Goal: Task Accomplishment & Management: Manage account settings

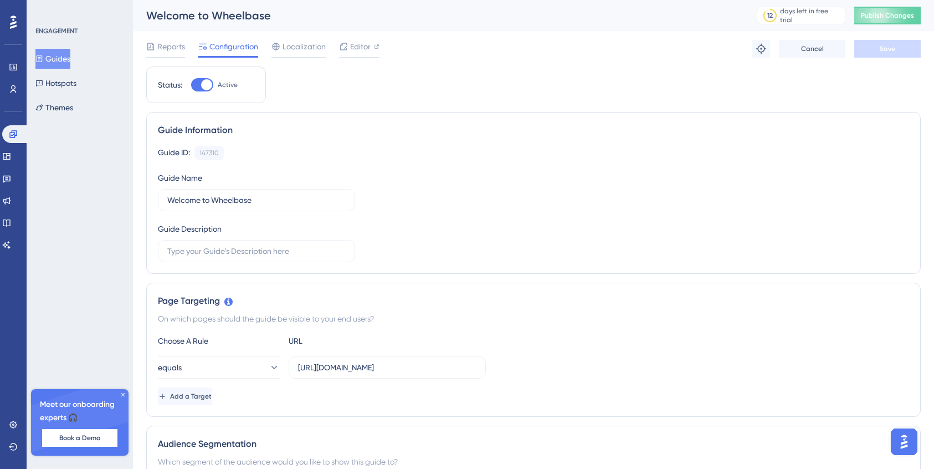
click at [912, 441] on img "Open AI Assistant Launcher" at bounding box center [904, 442] width 20 height 20
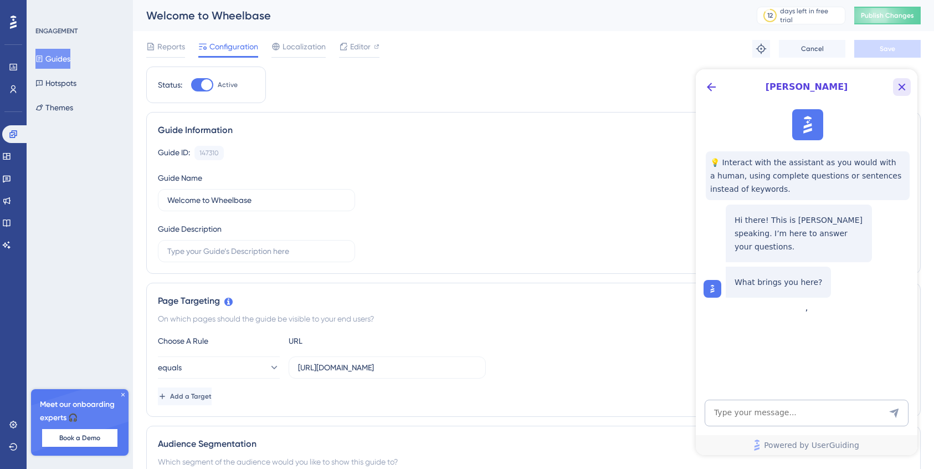
click at [902, 87] on icon "Close Button" at bounding box center [902, 87] width 7 height 7
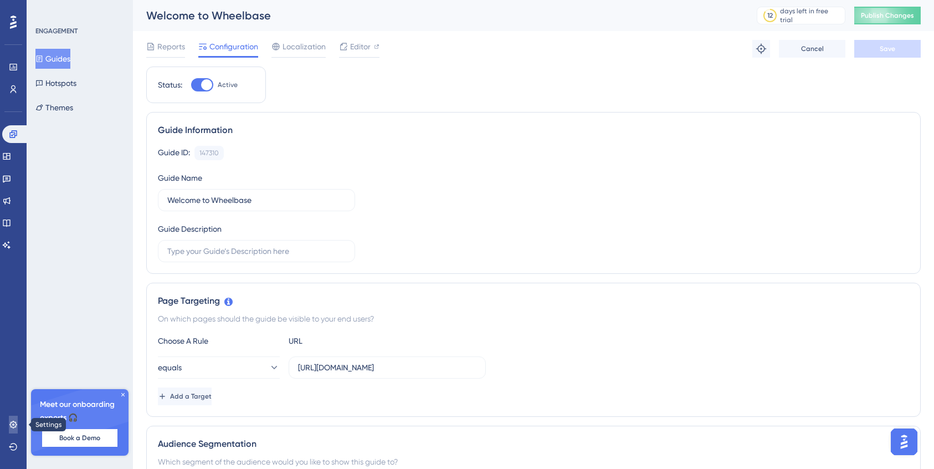
click at [16, 428] on icon at bounding box center [13, 424] width 9 height 9
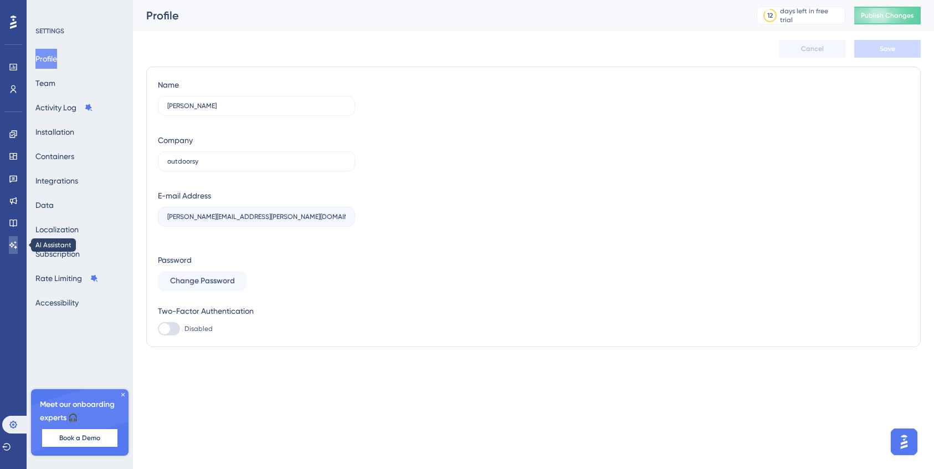
click at [14, 240] on icon at bounding box center [13, 244] width 9 height 9
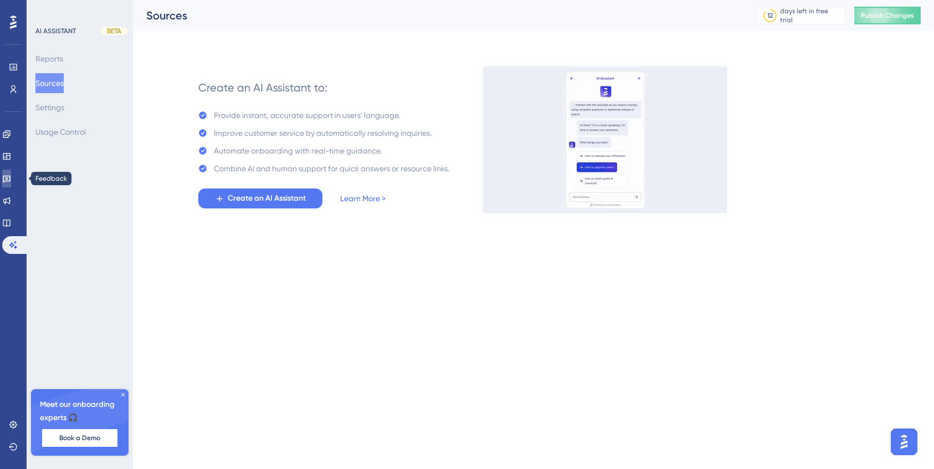
click at [11, 181] on icon at bounding box center [7, 179] width 8 height 7
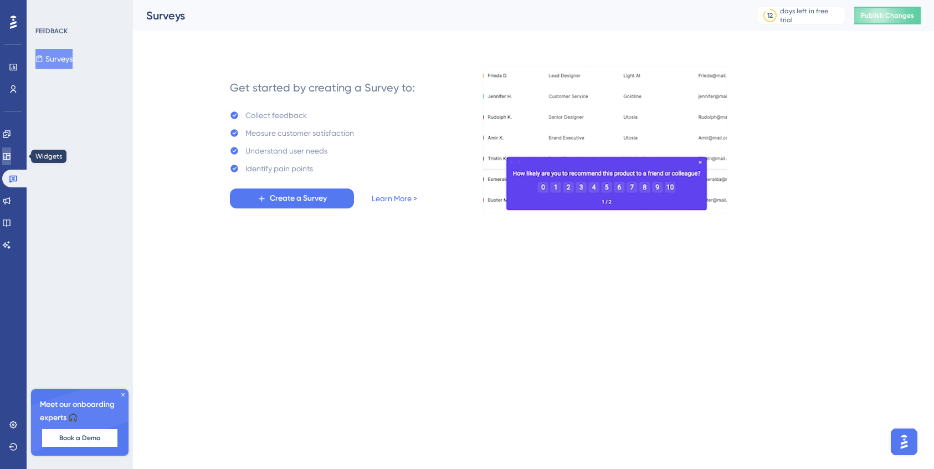
click at [11, 157] on link at bounding box center [6, 156] width 9 height 18
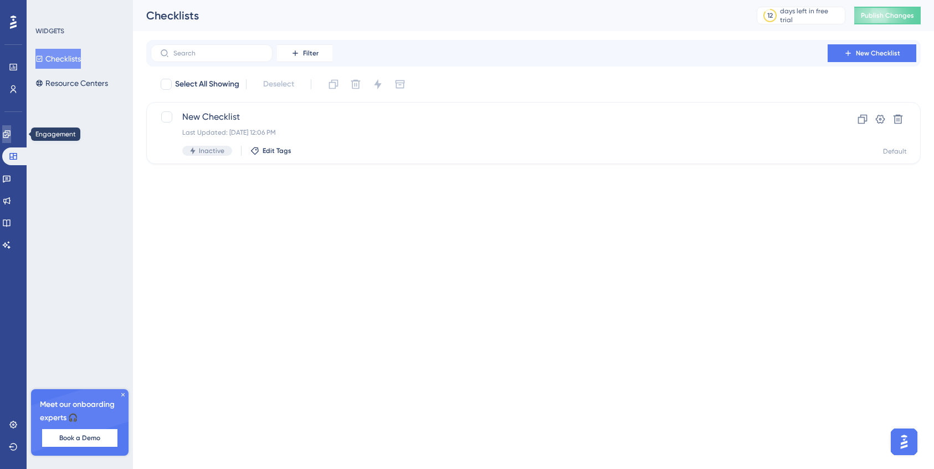
click at [10, 131] on icon at bounding box center [6, 133] width 7 height 7
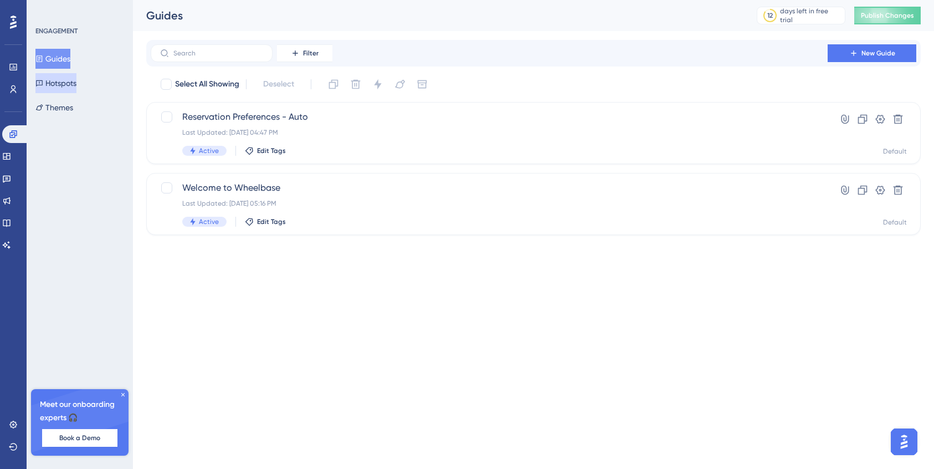
click at [61, 85] on button "Hotspots" at bounding box center [55, 83] width 41 height 20
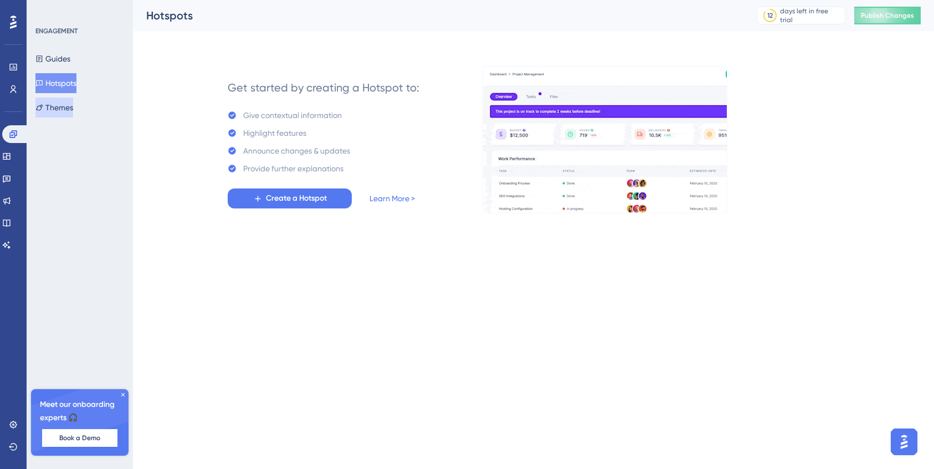
click at [73, 107] on button "Themes" at bounding box center [54, 108] width 38 height 20
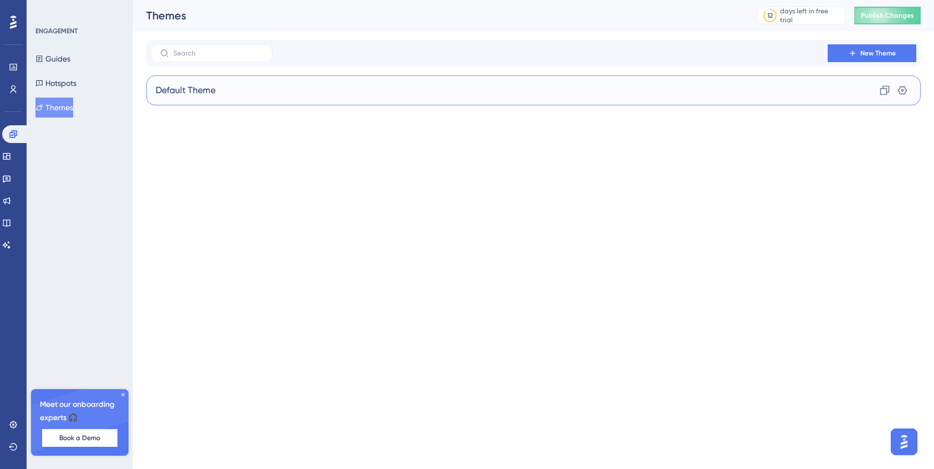
click at [818, 95] on div "Default Theme Clone Settings" at bounding box center [533, 90] width 775 height 30
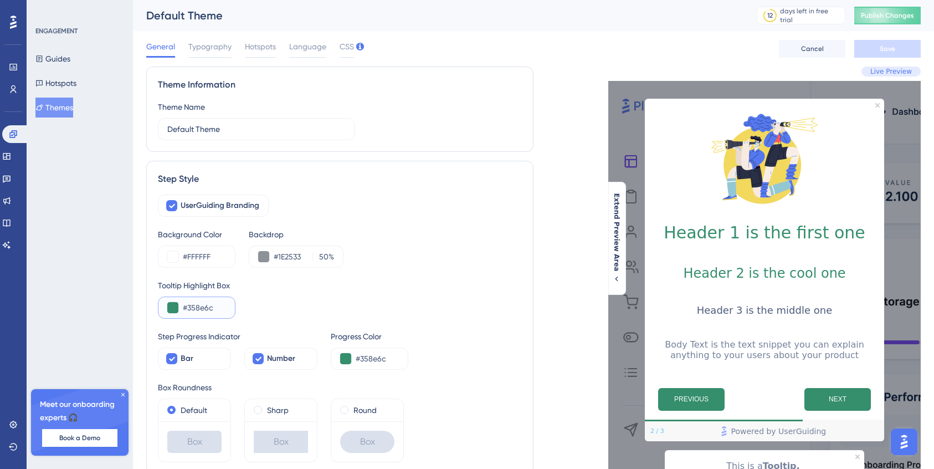
click at [172, 308] on button at bounding box center [172, 307] width 11 height 11
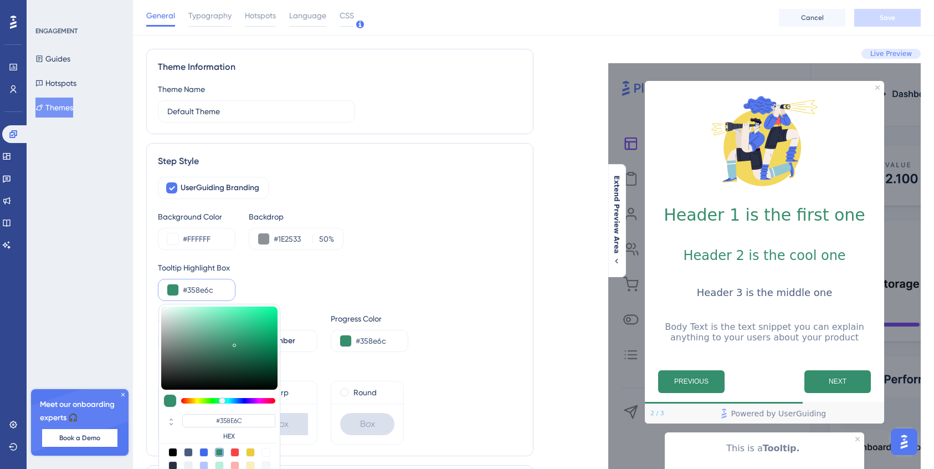
scroll to position [71, 0]
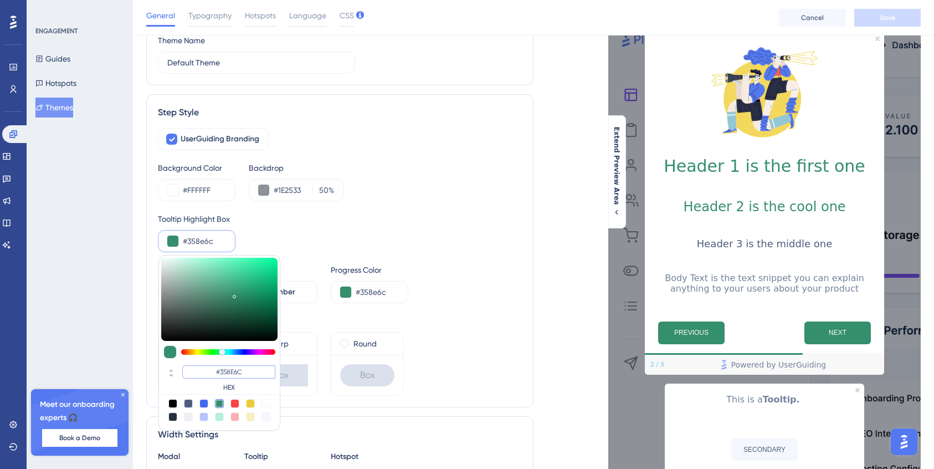
click at [242, 371] on input "#358E6C" at bounding box center [228, 371] width 93 height 13
drag, startPoint x: 242, startPoint y: 371, endPoint x: 219, endPoint y: 371, distance: 23.3
click at [219, 371] on input "#358E6C" at bounding box center [228, 371] width 93 height 13
paste input "2BADDE"
type input "#2badde"
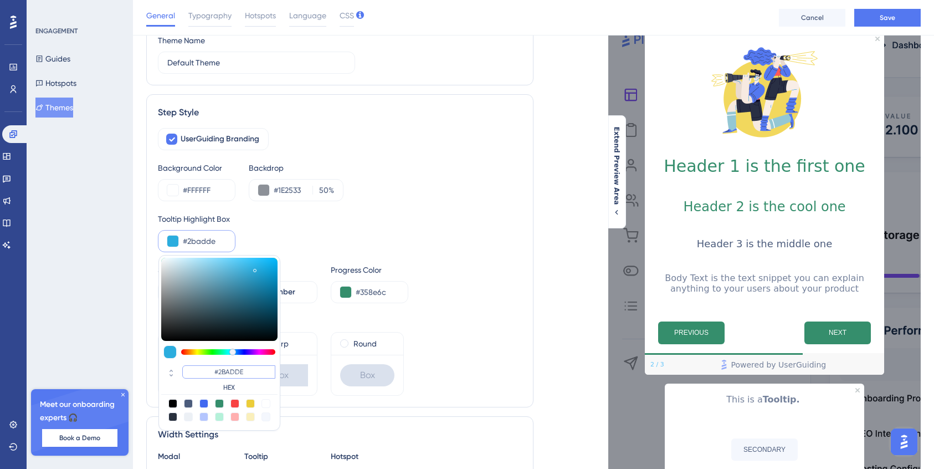
type input "#2BADDE"
click at [422, 306] on div "UserGuiding Branding Background Color #FFFFFF Backdrop #1E2533 50 % Tooltip Hig…" at bounding box center [340, 262] width 364 height 268
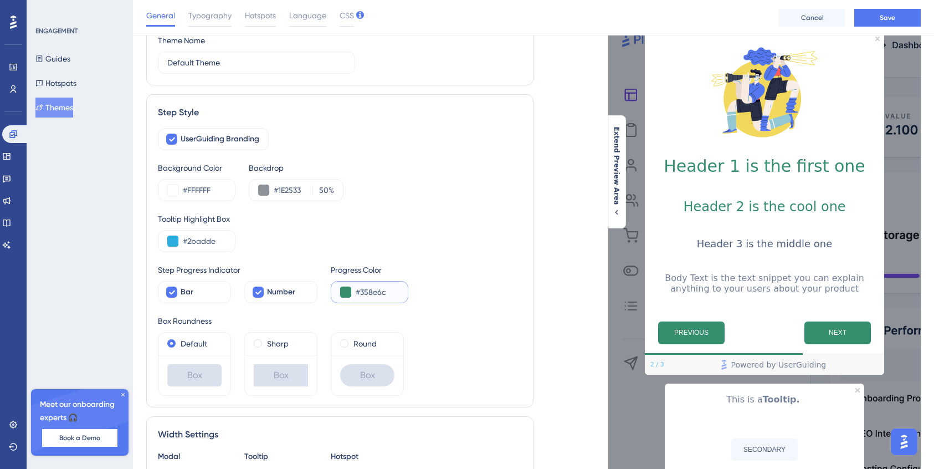
click at [372, 290] on input "#358e6c" at bounding box center [377, 291] width 43 height 13
drag, startPoint x: 388, startPoint y: 292, endPoint x: 361, endPoint y: 292, distance: 27.2
click at [361, 292] on input "#358e6c" at bounding box center [377, 291] width 43 height 13
paste input "2BADDE"
type input "#2BADDE"
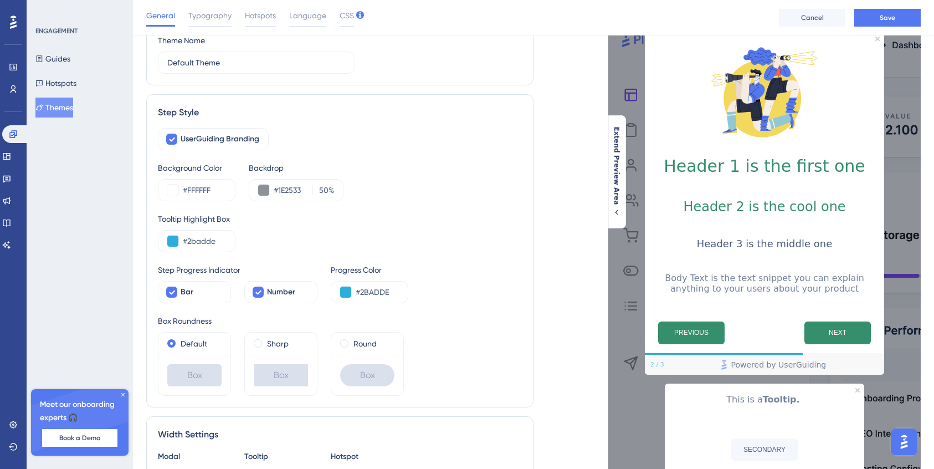
click at [456, 308] on div "UserGuiding Branding Background Color #FFFFFF Backdrop #1E2533 50 % Tooltip Hig…" at bounding box center [340, 262] width 364 height 268
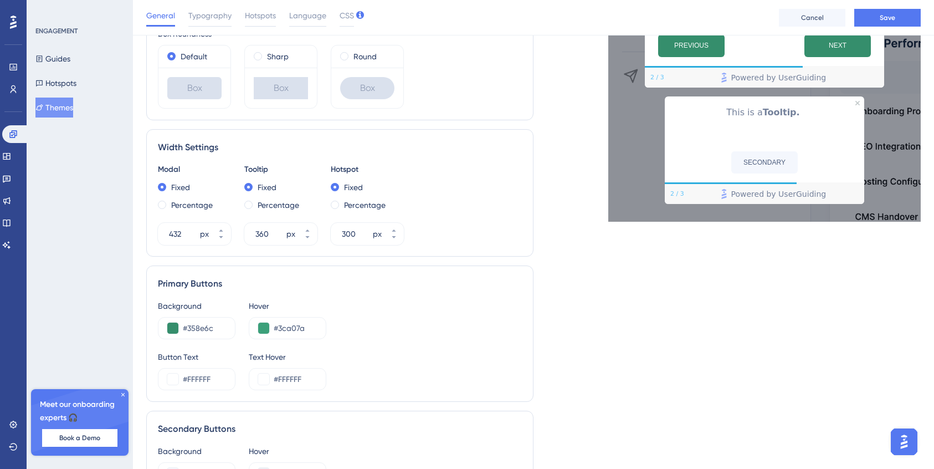
scroll to position [371, 0]
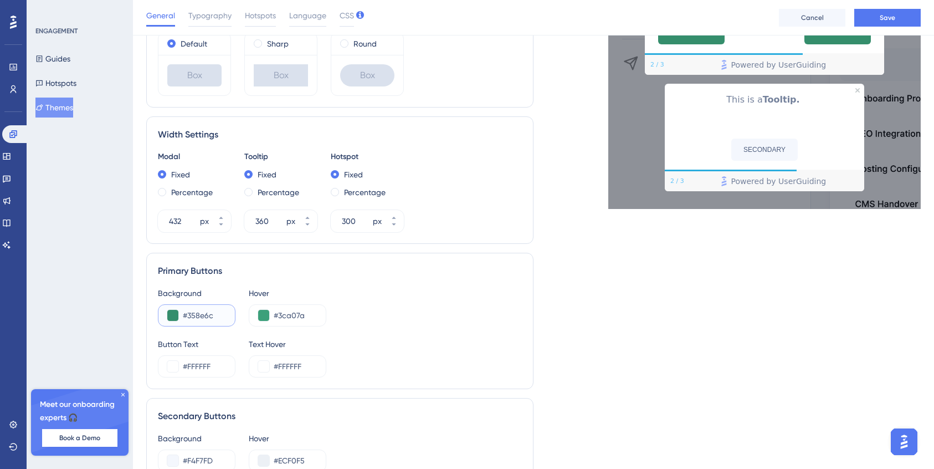
drag, startPoint x: 218, startPoint y: 314, endPoint x: 187, endPoint y: 315, distance: 30.5
click at [187, 315] on input "#358e6c" at bounding box center [204, 315] width 43 height 13
paste input "2BADDE"
type input "#2BADDE"
drag, startPoint x: 307, startPoint y: 314, endPoint x: 279, endPoint y: 314, distance: 28.3
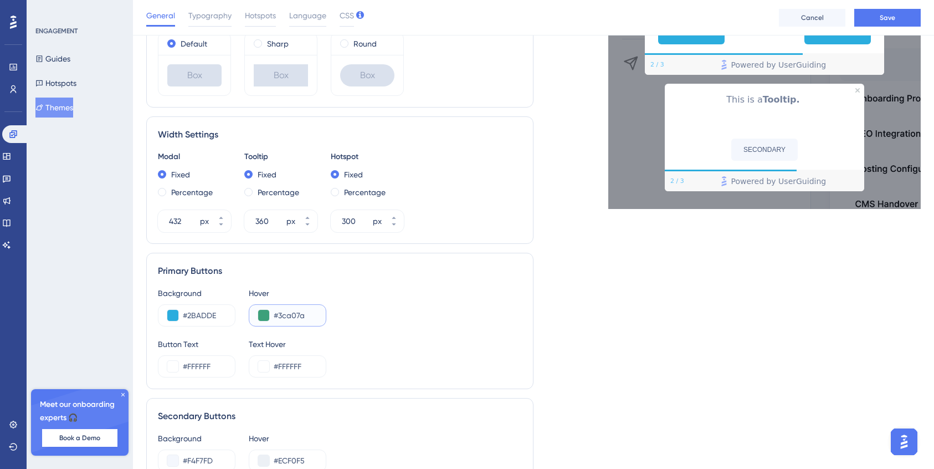
click at [279, 314] on input "#3ca07a" at bounding box center [295, 315] width 43 height 13
paste input "2BADDE"
type input "#2BADDE"
click at [393, 326] on div "Background #2BADDE Hover #2BADDE Button Text #FFFFFF Text Hover #FFFFFF" at bounding box center [340, 331] width 364 height 91
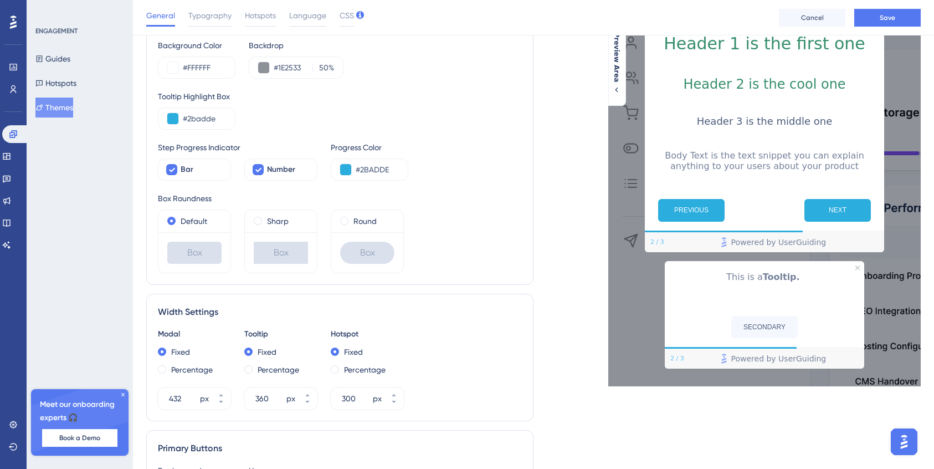
scroll to position [0, 0]
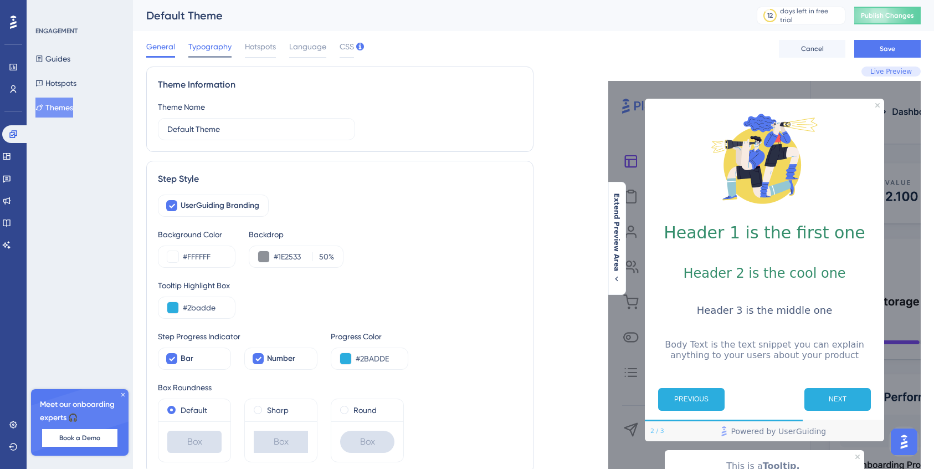
click at [208, 48] on span "Typography" at bounding box center [209, 46] width 43 height 13
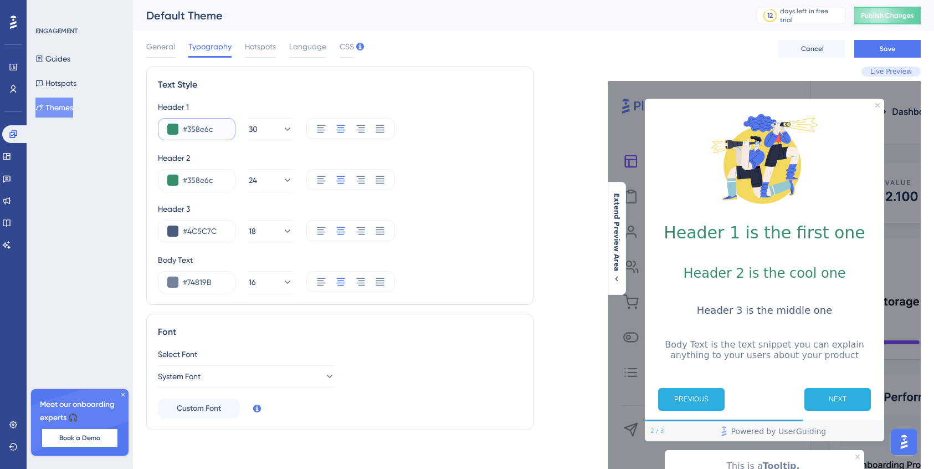
drag, startPoint x: 187, startPoint y: 130, endPoint x: 230, endPoint y: 132, distance: 42.7
click at [230, 132] on div "#358e6c" at bounding box center [197, 129] width 78 height 22
paste input "2BADDE"
type input "#2BADDE"
drag, startPoint x: 217, startPoint y: 181, endPoint x: 188, endPoint y: 180, distance: 29.4
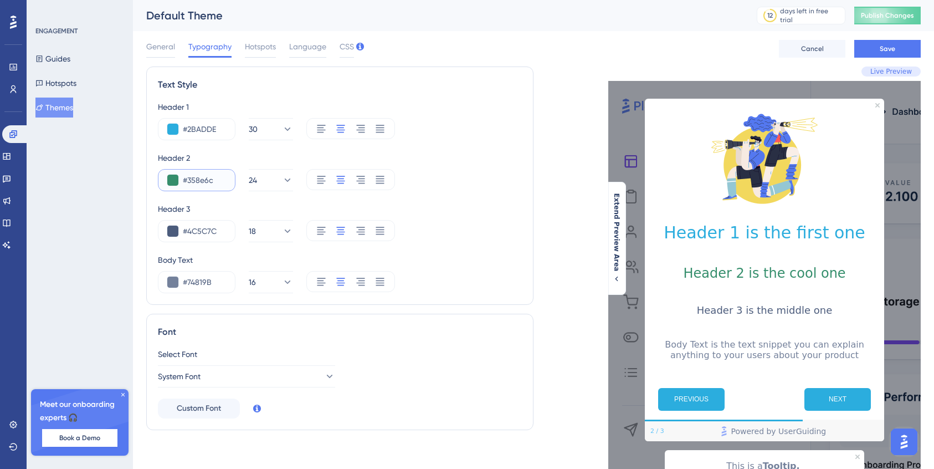
click at [188, 180] on input "#358e6c" at bounding box center [204, 179] width 43 height 13
paste input "2BADDE"
type input "#2BADDE"
click at [211, 282] on input "#74819B" at bounding box center [204, 281] width 43 height 13
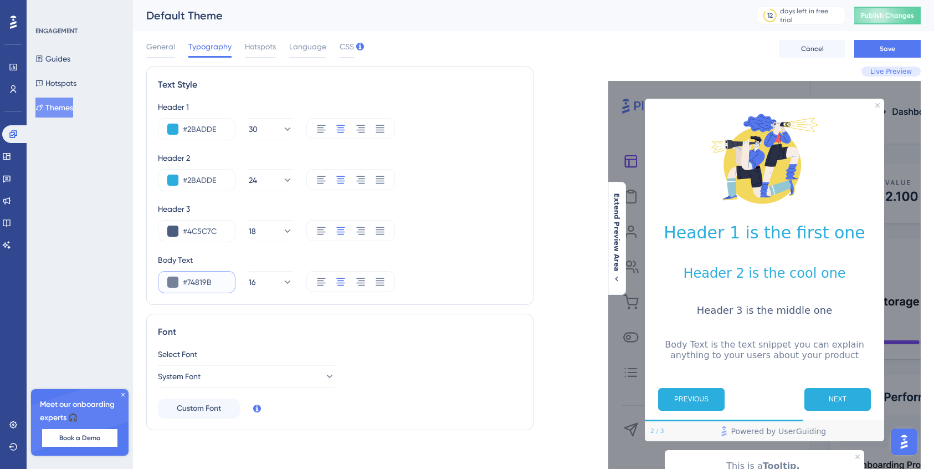
click at [211, 282] on input "#74819B" at bounding box center [204, 281] width 43 height 13
click at [224, 284] on input "#74819B" at bounding box center [204, 281] width 43 height 13
drag, startPoint x: 220, startPoint y: 231, endPoint x: 191, endPoint y: 231, distance: 29.4
click at [191, 231] on input "#4C5C7C" at bounding box center [204, 230] width 43 height 13
click at [215, 281] on input "#74819B" at bounding box center [204, 281] width 43 height 13
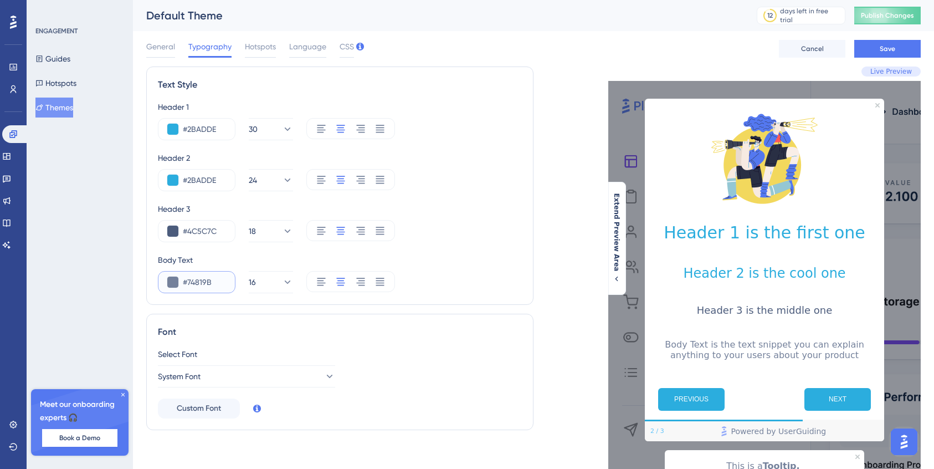
click at [215, 281] on input "#74819B" at bounding box center [204, 281] width 43 height 13
paste input "373B3"
drag, startPoint x: 218, startPoint y: 281, endPoint x: 187, endPoint y: 282, distance: 31.0
click at [187, 282] on input "#373B3" at bounding box center [204, 281] width 43 height 13
paste input "E"
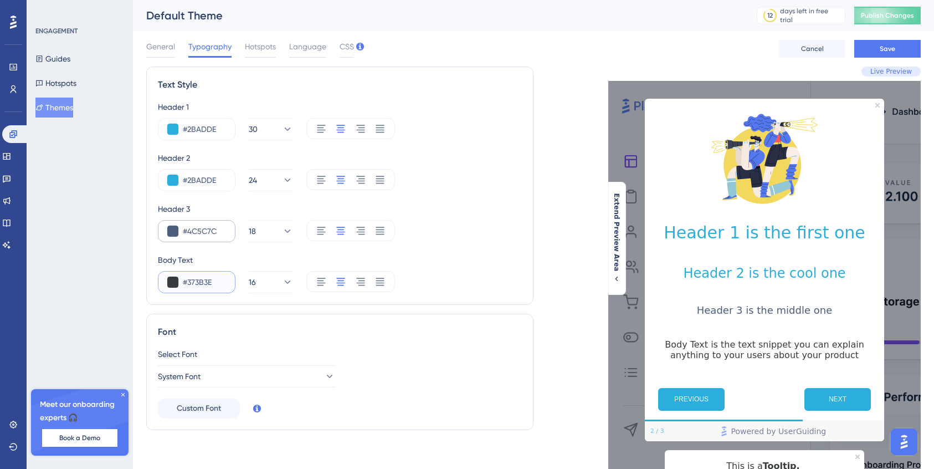
type input "#373B3E"
click at [222, 228] on input "#4C5C7C" at bounding box center [204, 230] width 43 height 13
drag, startPoint x: 222, startPoint y: 228, endPoint x: 188, endPoint y: 228, distance: 33.3
click at [188, 228] on input "#4C5C7C" at bounding box center [204, 230] width 43 height 13
paste input "373B3E"
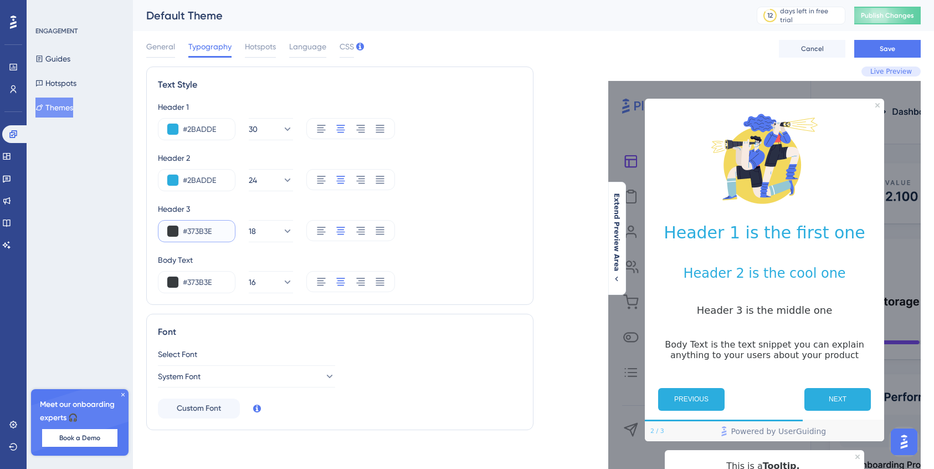
type input "#373B3E"
click at [426, 218] on div "Header 3 #373B3E 18" at bounding box center [340, 222] width 364 height 40
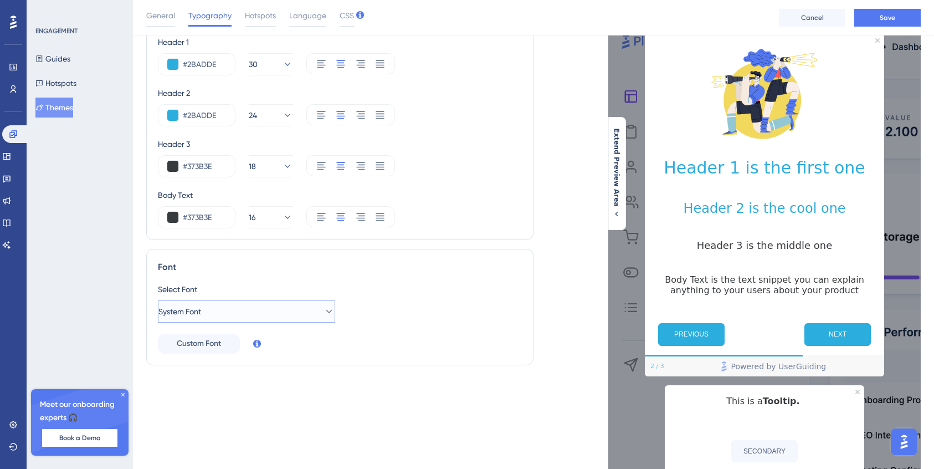
click at [305, 313] on button "System Font" at bounding box center [246, 311] width 177 height 22
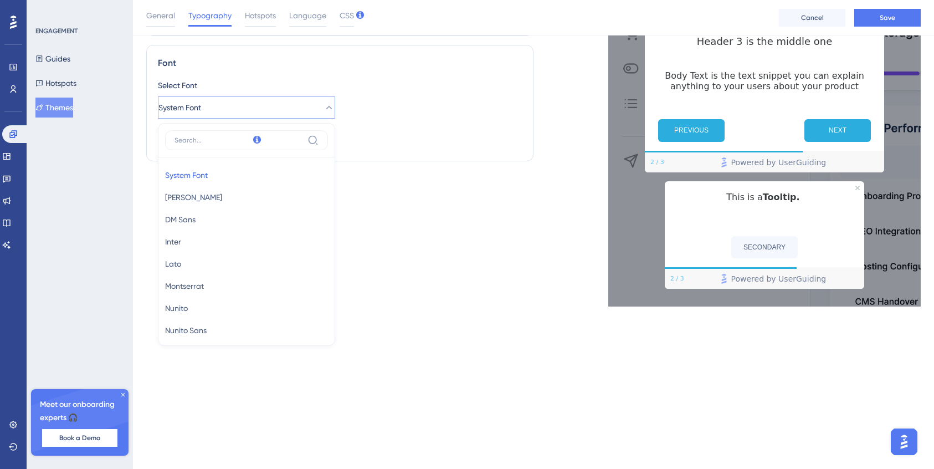
click at [448, 275] on div "Text Style Header 1 #2BADDE 30 Header 2 #2BADDE 24 Header 3 #373B3E 18 Body Tex…" at bounding box center [339, 52] width 387 height 509
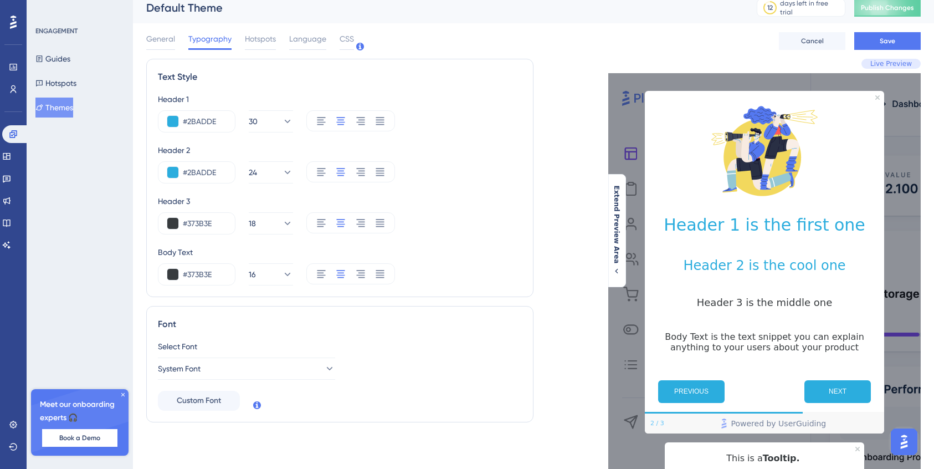
scroll to position [0, 0]
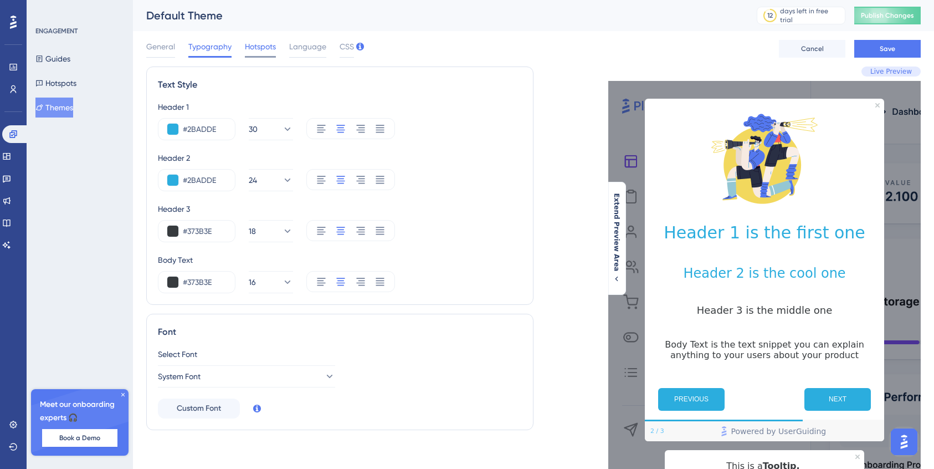
click at [262, 40] on span "Hotspots" at bounding box center [260, 46] width 31 height 13
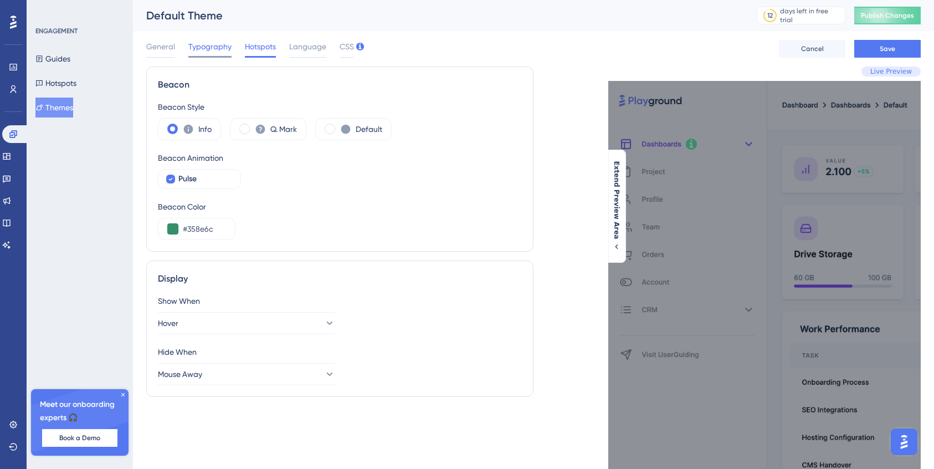
click at [221, 44] on span "Typography" at bounding box center [209, 46] width 43 height 13
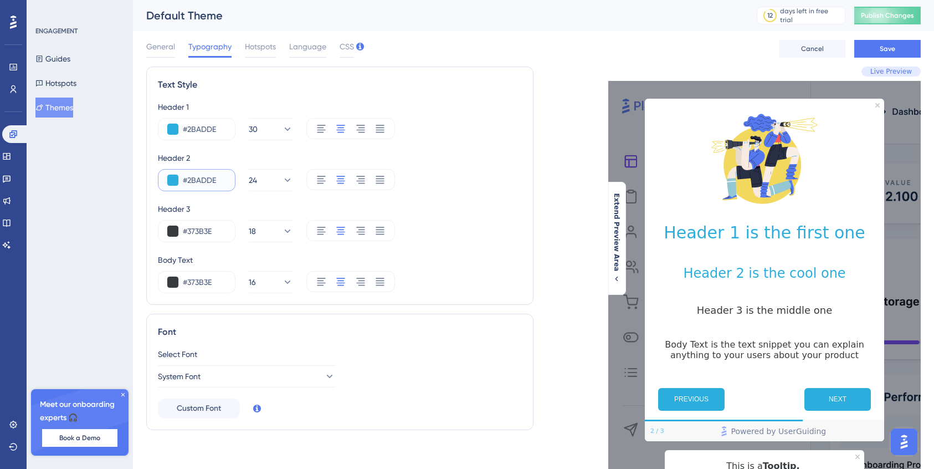
click at [201, 177] on input "#2BADDE" at bounding box center [204, 179] width 43 height 13
click at [267, 45] on span "Hotspots" at bounding box center [260, 46] width 31 height 13
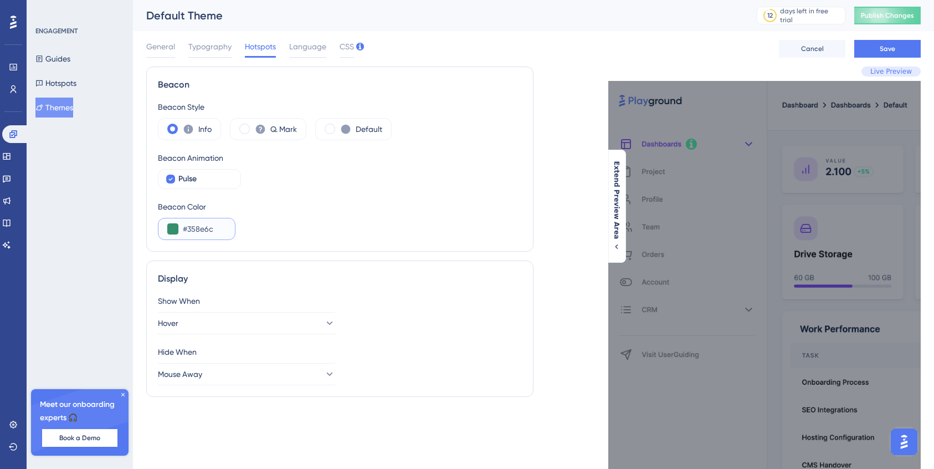
click at [212, 228] on input "#358e6c" at bounding box center [204, 228] width 43 height 13
drag, startPoint x: 214, startPoint y: 230, endPoint x: 186, endPoint y: 232, distance: 28.3
click at [186, 232] on input "#358e6c" at bounding box center [204, 228] width 43 height 13
paste input "2BADDE"
type input "#2BADDE"
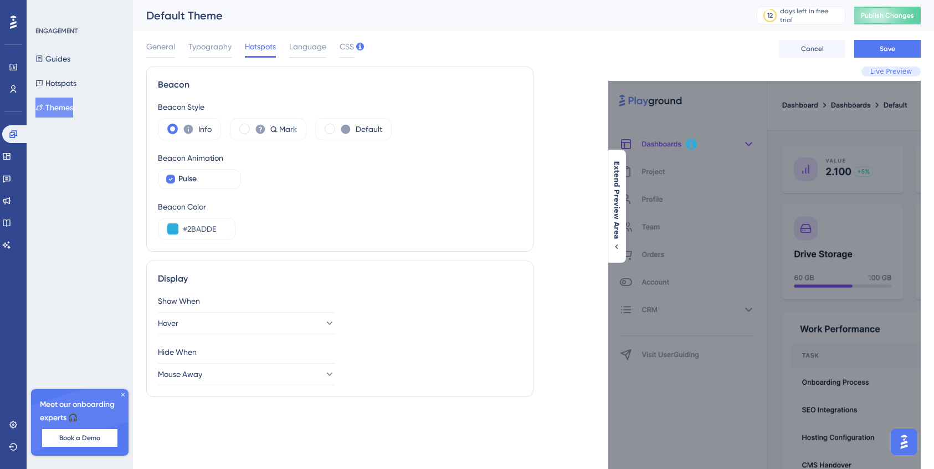
click at [314, 233] on div "Beacon Color #2BADDE" at bounding box center [340, 220] width 364 height 40
click at [316, 52] on span "Language" at bounding box center [307, 46] width 37 height 13
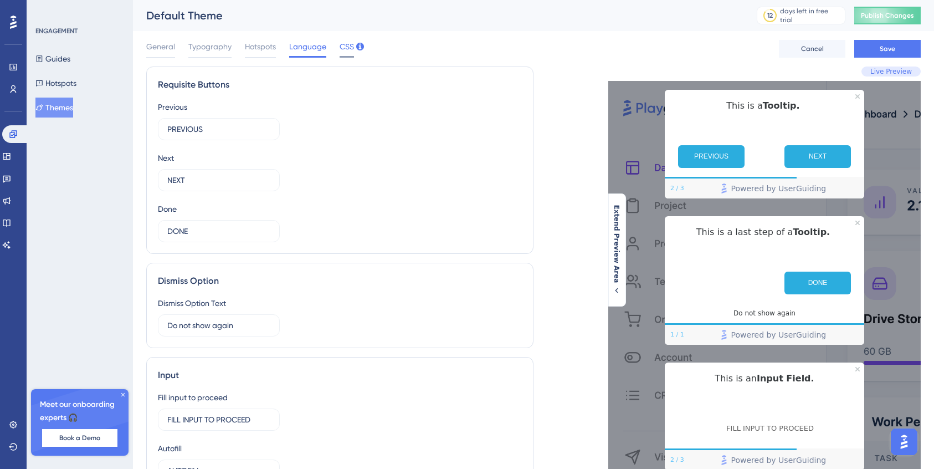
click at [342, 48] on span "CSS" at bounding box center [347, 46] width 14 height 13
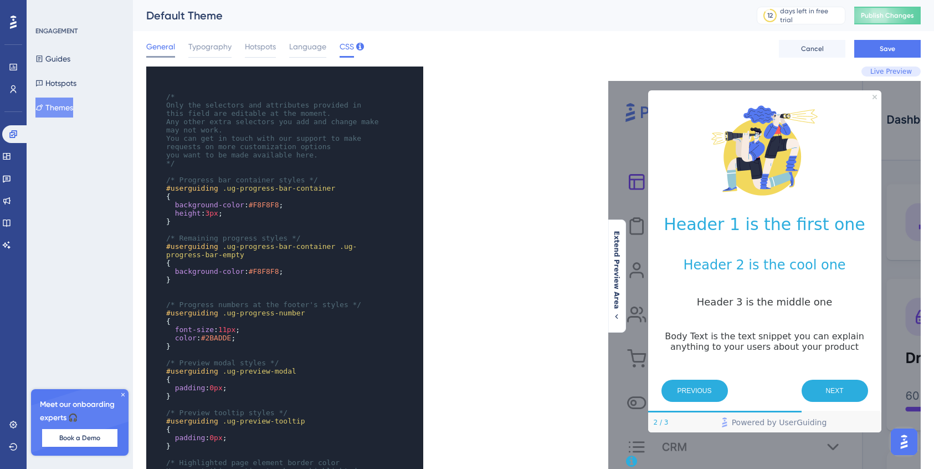
click at [163, 49] on span "General" at bounding box center [160, 46] width 29 height 13
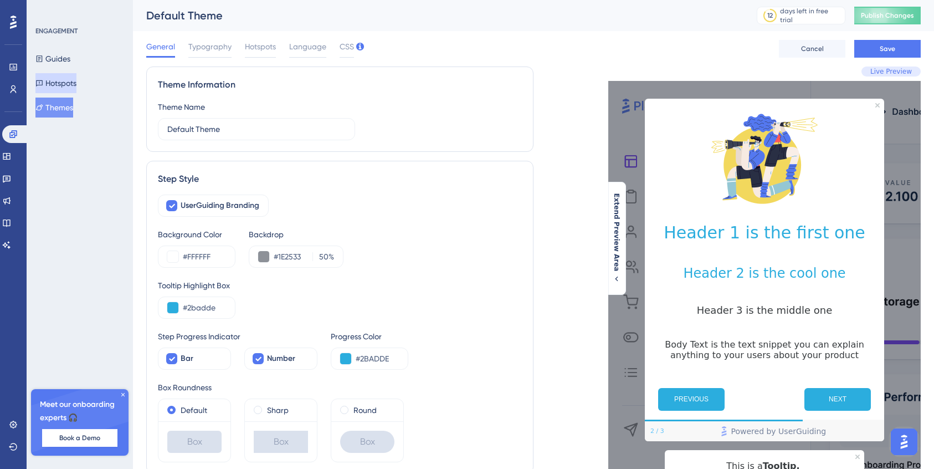
click at [75, 75] on button "Hotspots" at bounding box center [55, 83] width 41 height 20
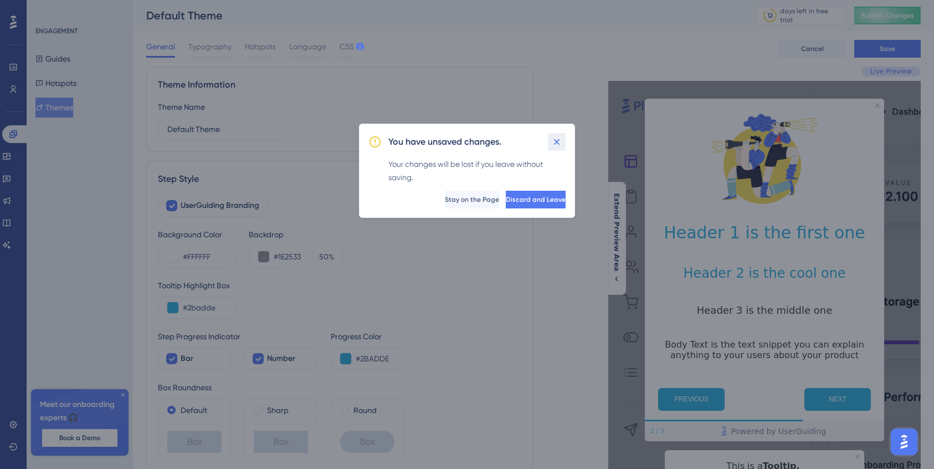
click at [559, 140] on icon at bounding box center [557, 142] width 6 height 6
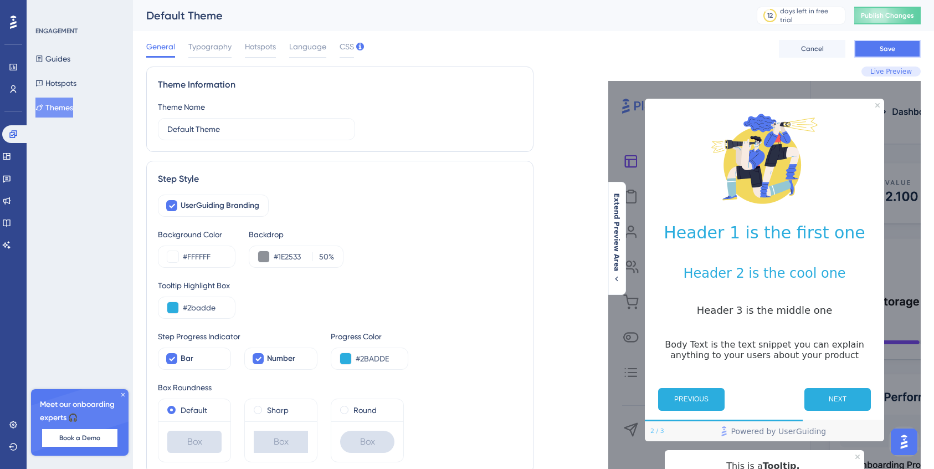
click at [883, 41] on button "Save" at bounding box center [887, 49] width 66 height 18
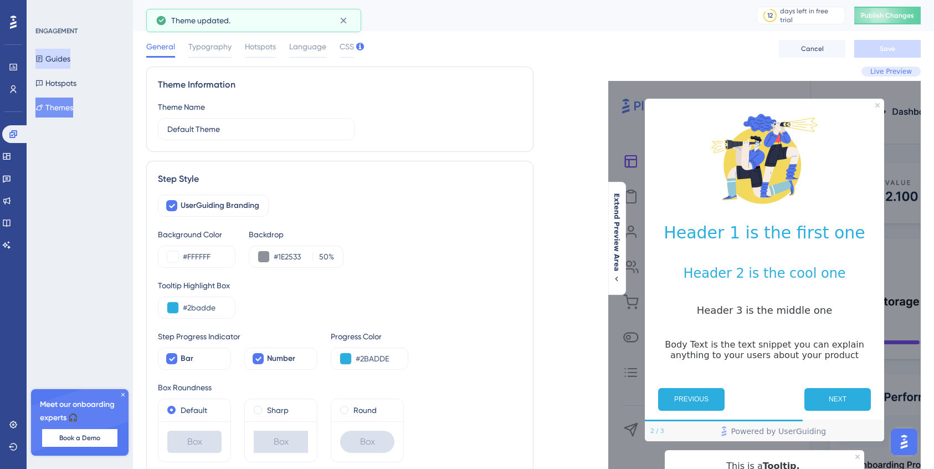
click at [67, 52] on button "Guides" at bounding box center [52, 59] width 35 height 20
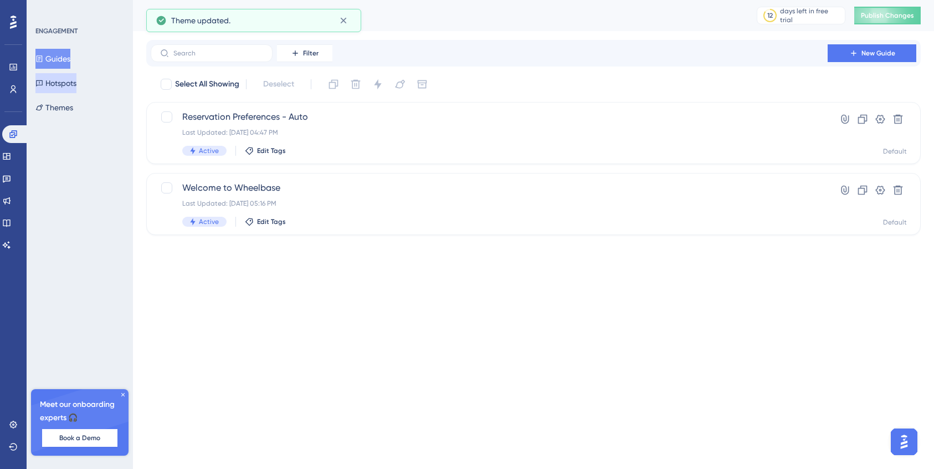
click at [68, 81] on button "Hotspots" at bounding box center [55, 83] width 41 height 20
